Goal: Transaction & Acquisition: Purchase product/service

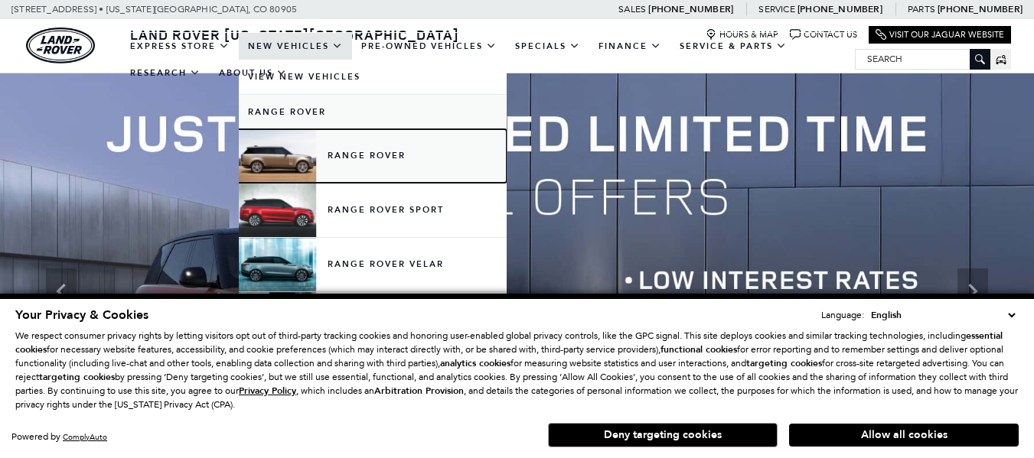
click at [340, 152] on link "Range Rover" at bounding box center [373, 156] width 268 height 54
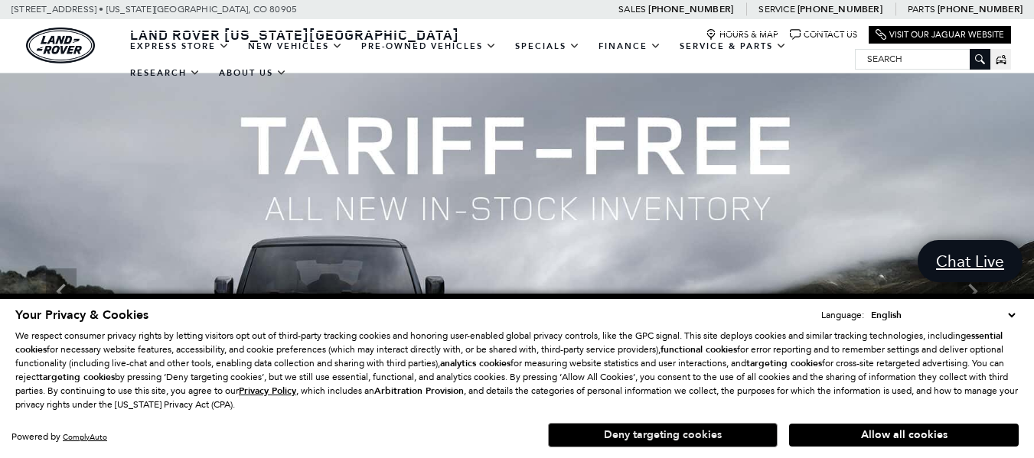
click at [699, 436] on button "Deny targeting cookies" at bounding box center [663, 435] width 230 height 24
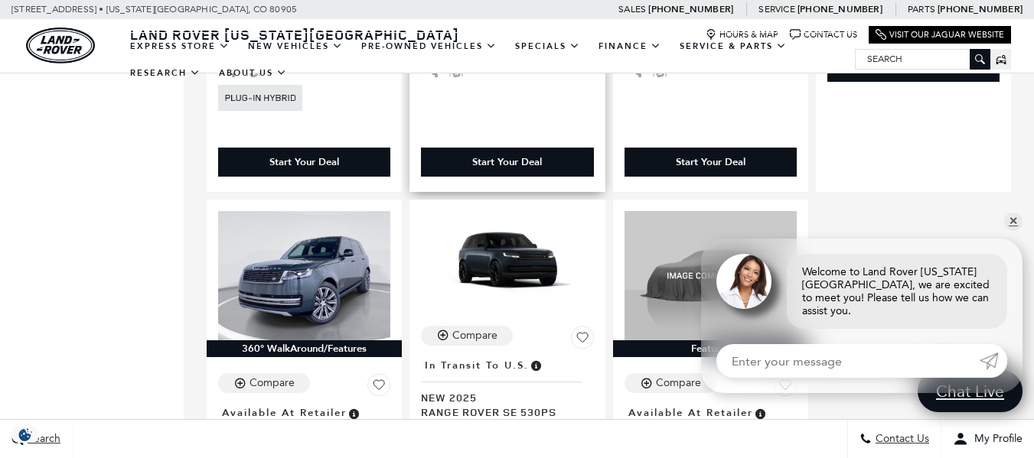
scroll to position [2041, 0]
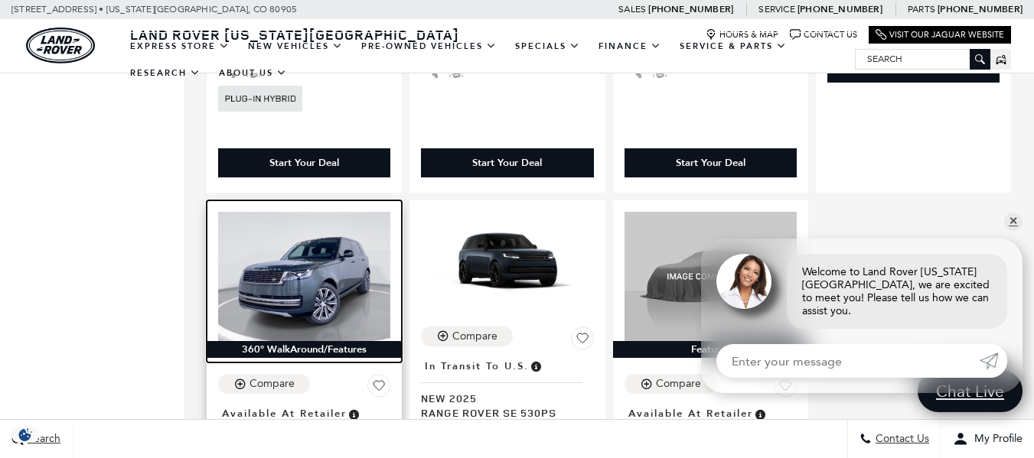
click at [331, 212] on img at bounding box center [304, 276] width 172 height 129
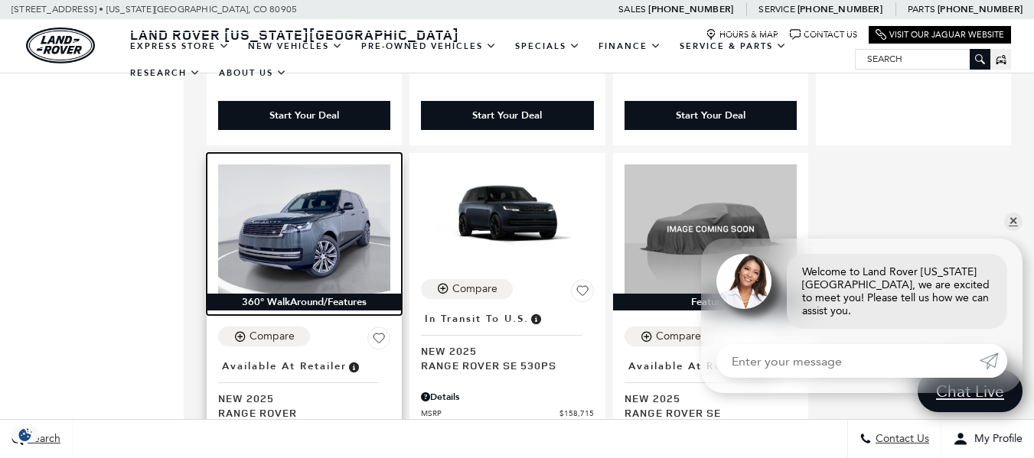
scroll to position [2090, 0]
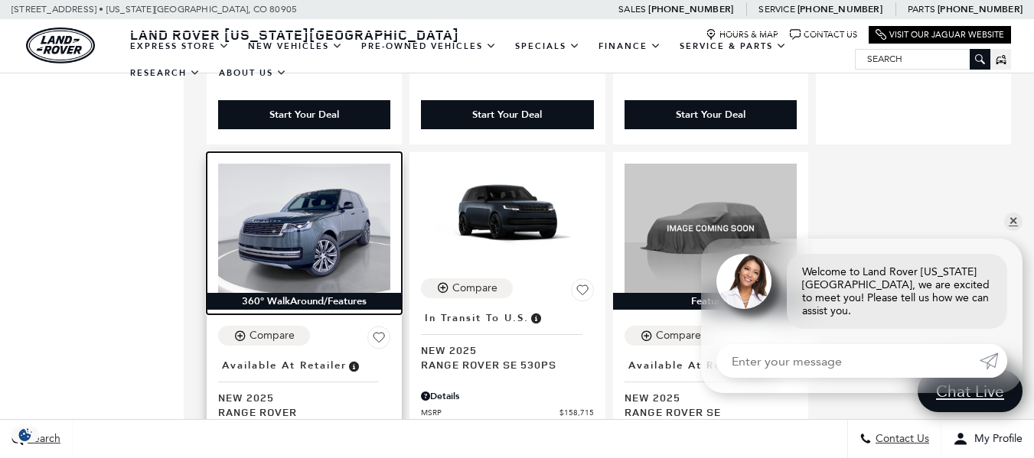
click at [331, 187] on img at bounding box center [304, 228] width 172 height 129
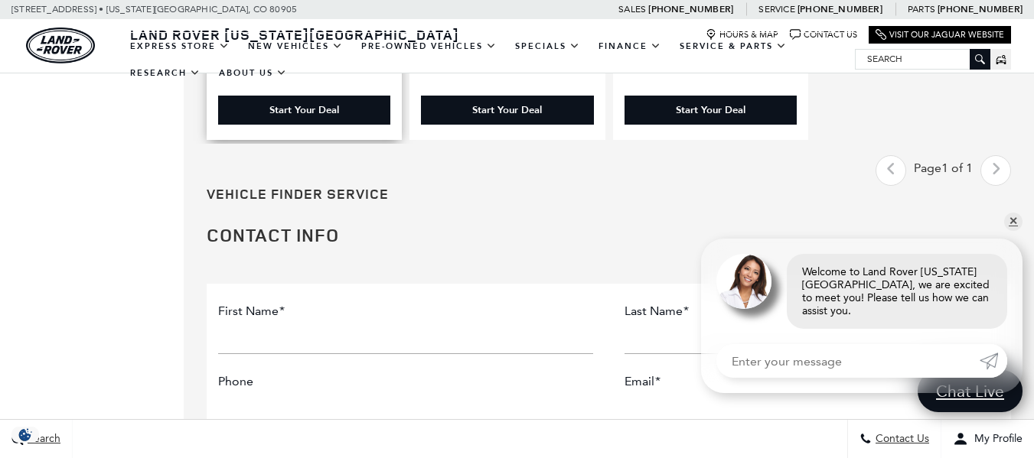
scroll to position [2717, 0]
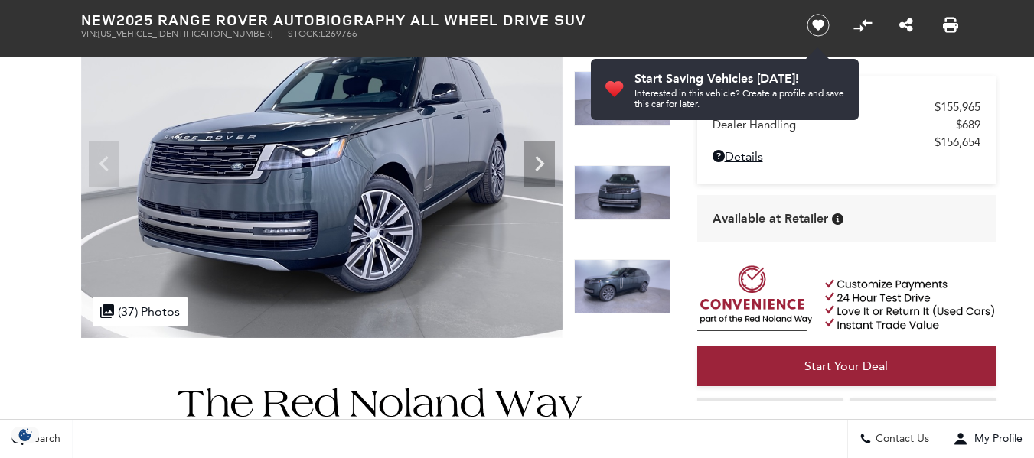
scroll to position [215, 0]
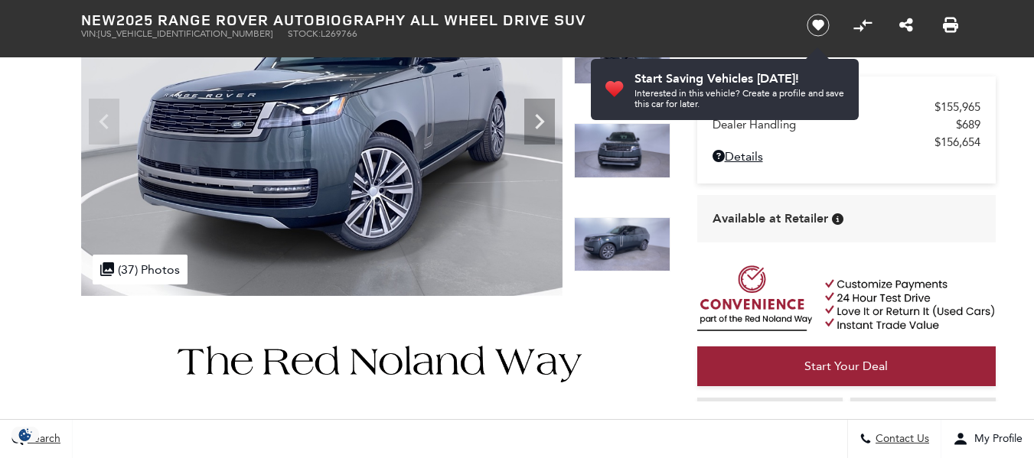
click at [598, 234] on img at bounding box center [622, 244] width 96 height 55
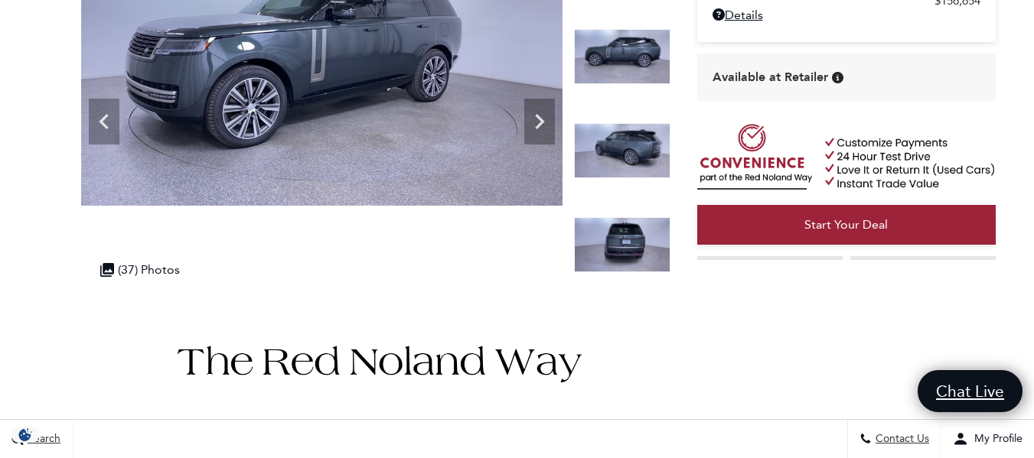
scroll to position [0, 0]
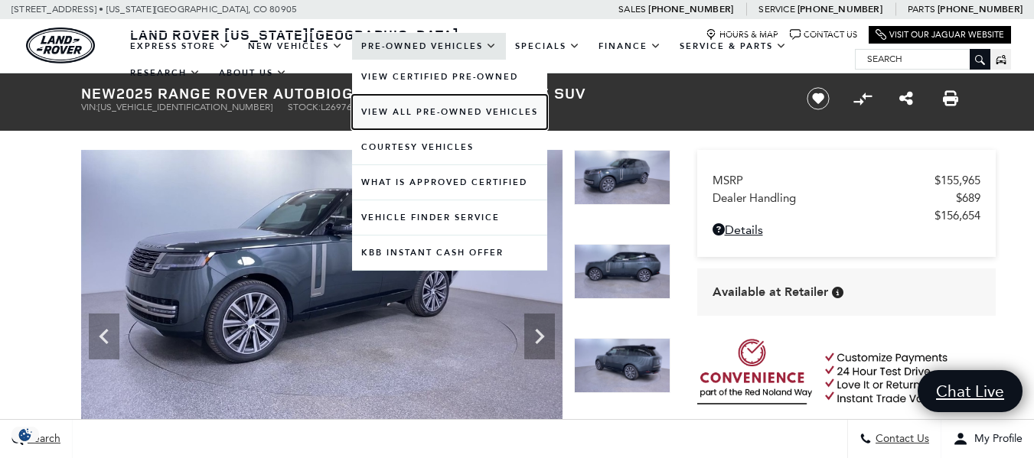
click at [386, 112] on link "View All Pre-Owned Vehicles" at bounding box center [449, 112] width 195 height 34
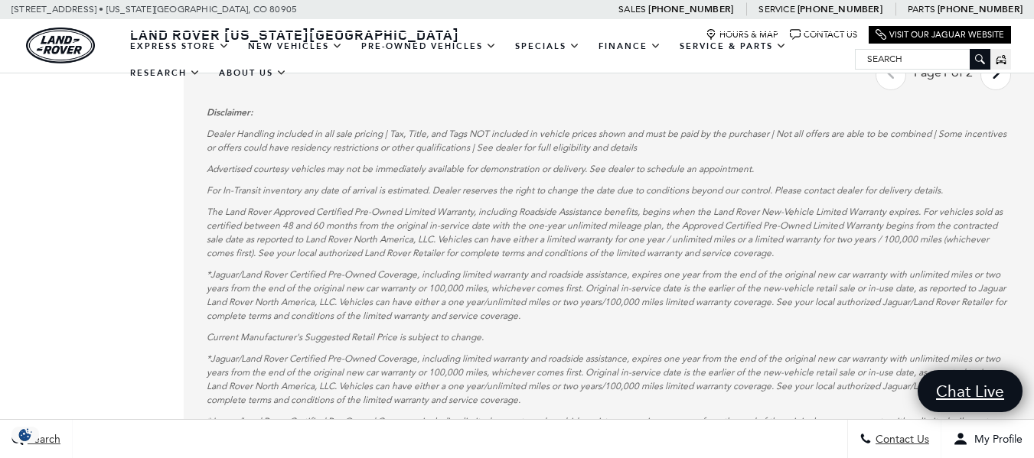
scroll to position [2907, 0]
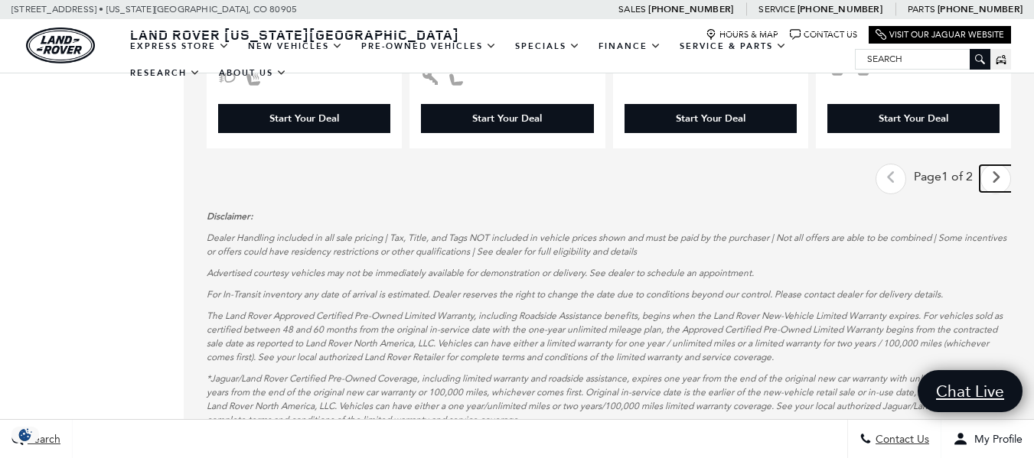
click at [1001, 165] on icon "next page" at bounding box center [996, 177] width 10 height 24
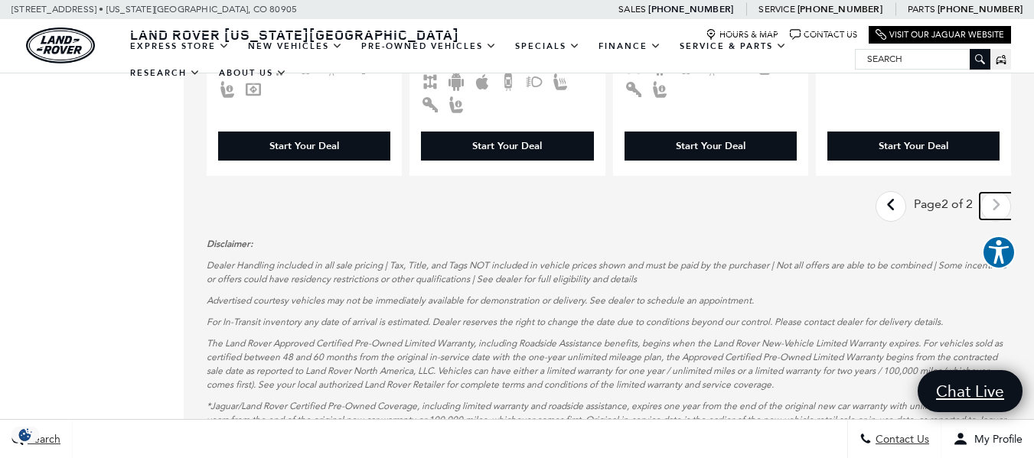
scroll to position [1806, 0]
